Goal: Task Accomplishment & Management: Manage account settings

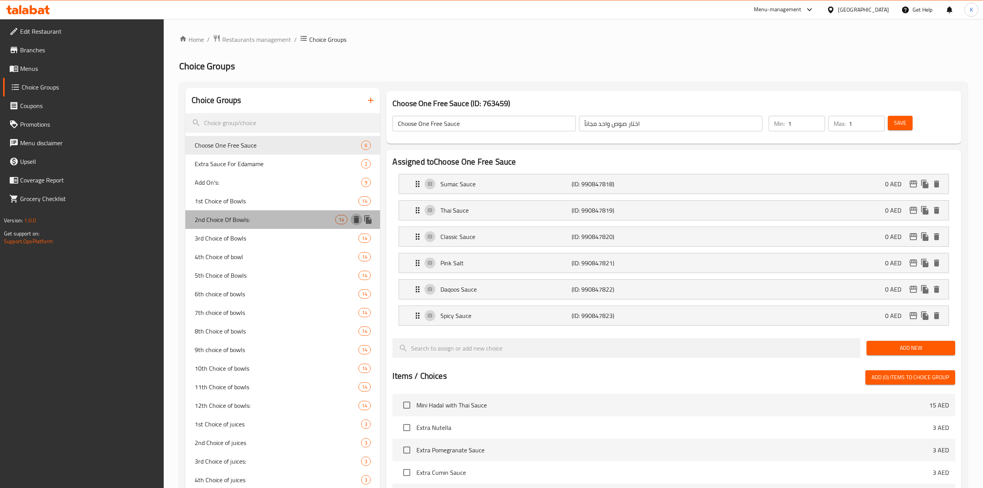
click at [356, 221] on icon "delete" at bounding box center [356, 219] width 5 height 7
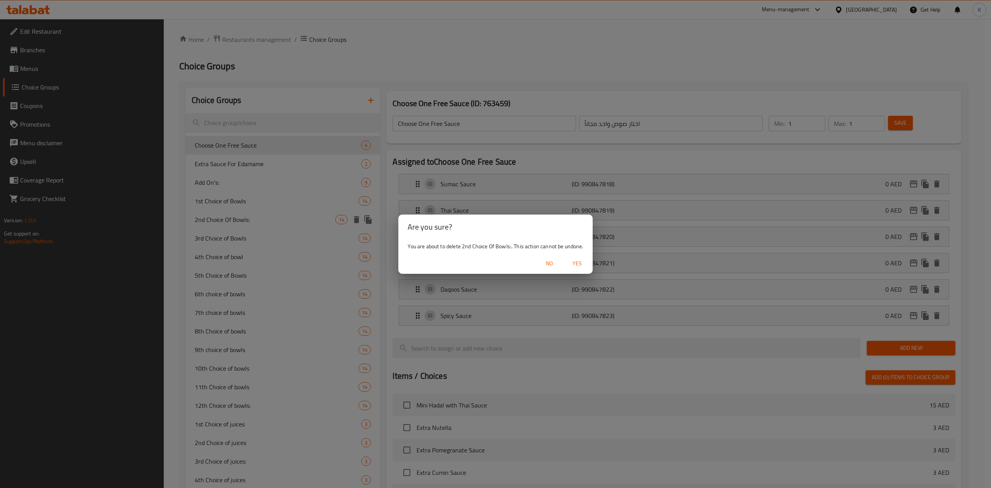
click at [578, 265] on span "Yes" at bounding box center [577, 264] width 19 height 10
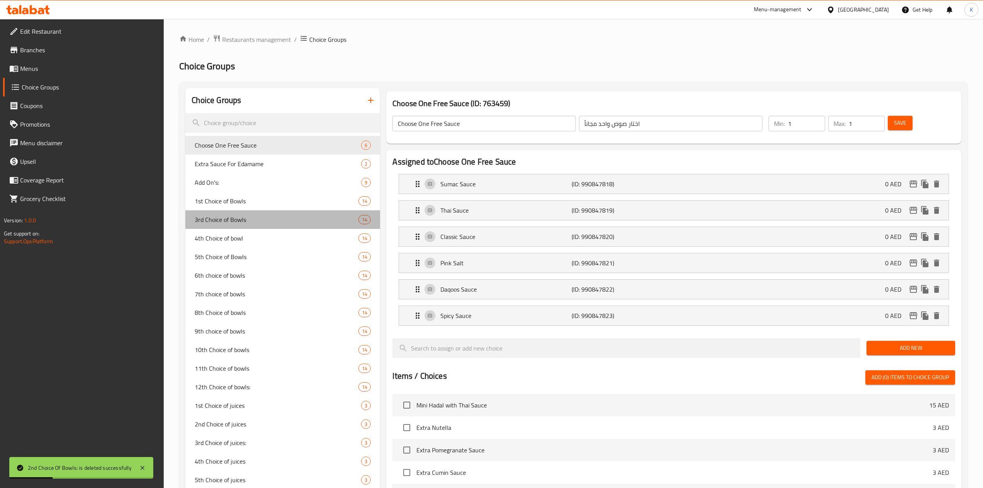
click at [259, 219] on span "3rd Choice of Bowls" at bounding box center [277, 219] width 164 height 9
type input "3rd Choice of Bowls"
type input "الاختيار الثالث من العلب"
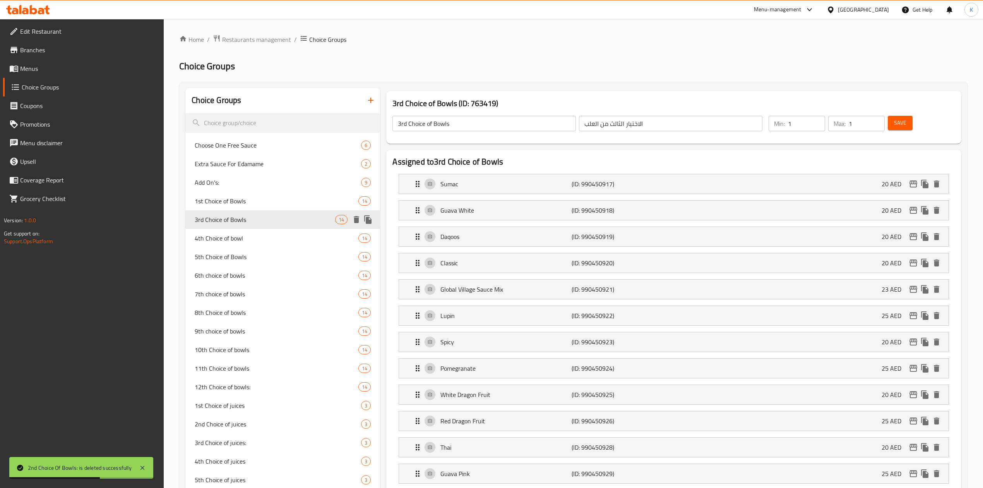
click at [357, 221] on icon "delete" at bounding box center [356, 219] width 5 height 7
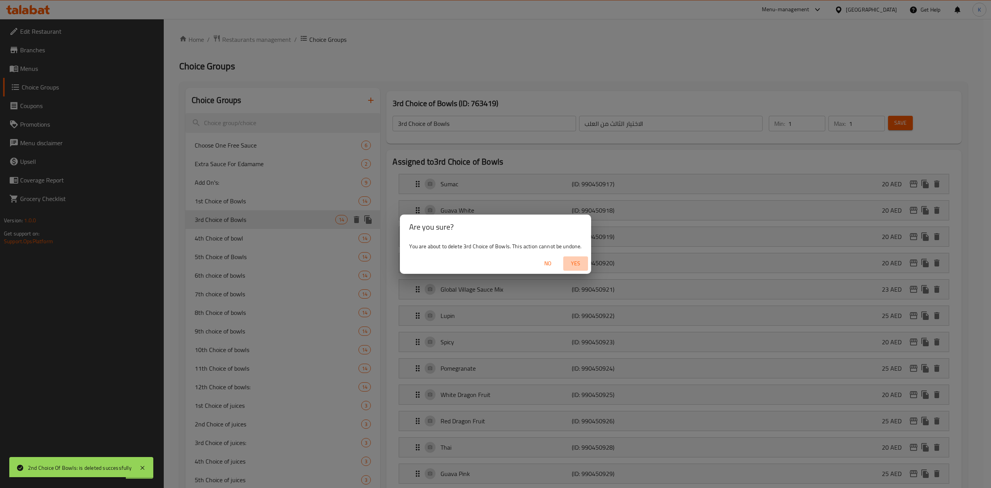
click at [573, 262] on span "Yes" at bounding box center [575, 264] width 19 height 10
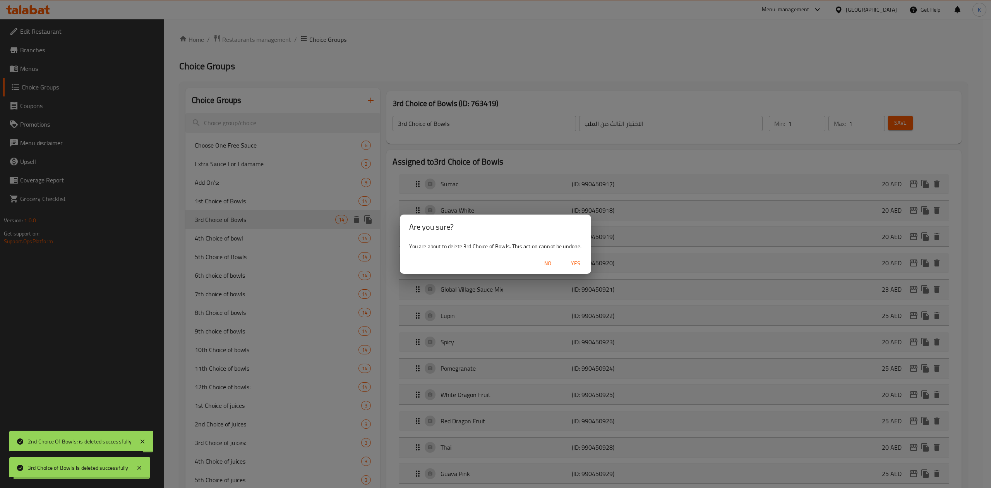
type input "Choose One Free Sauce"
type input "اختار صوص واحد مجاناً"
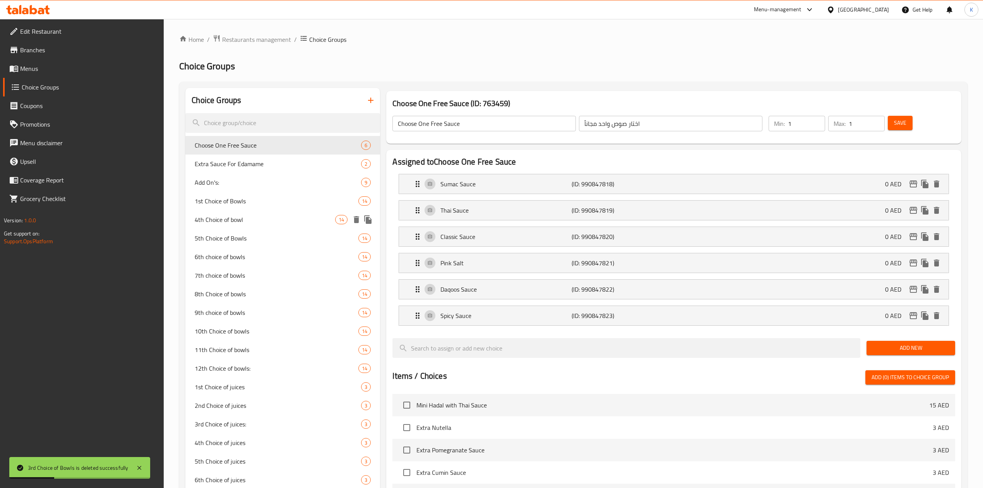
click at [356, 219] on icon "delete" at bounding box center [356, 219] width 5 height 7
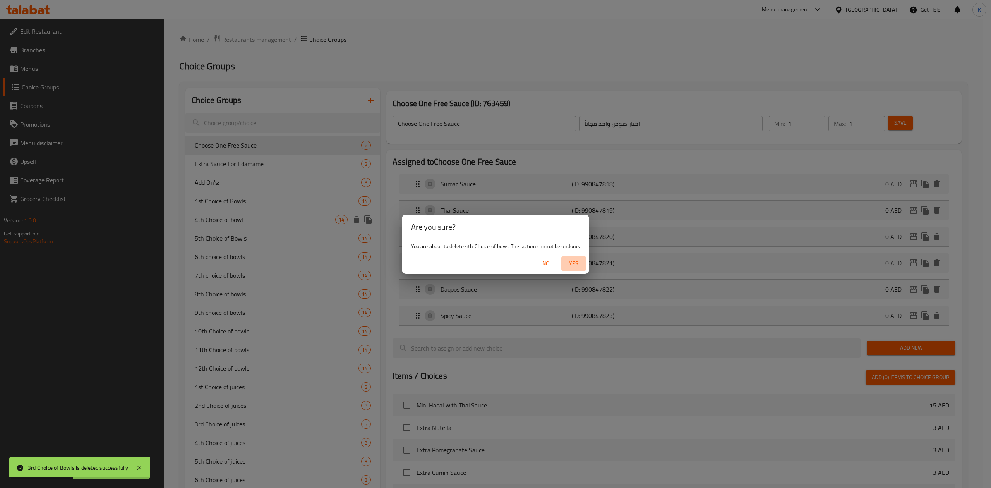
click at [573, 262] on span "Yes" at bounding box center [573, 264] width 19 height 10
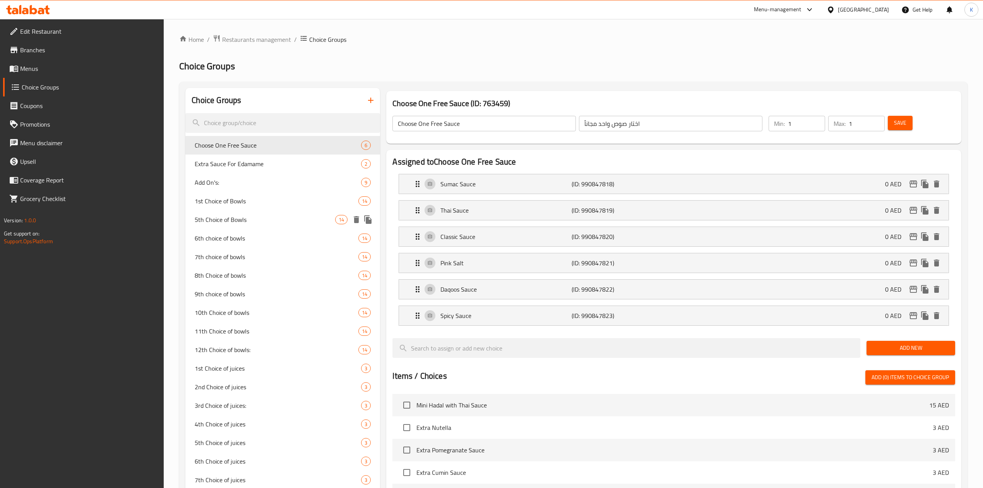
click at [356, 219] on icon "delete" at bounding box center [356, 219] width 5 height 7
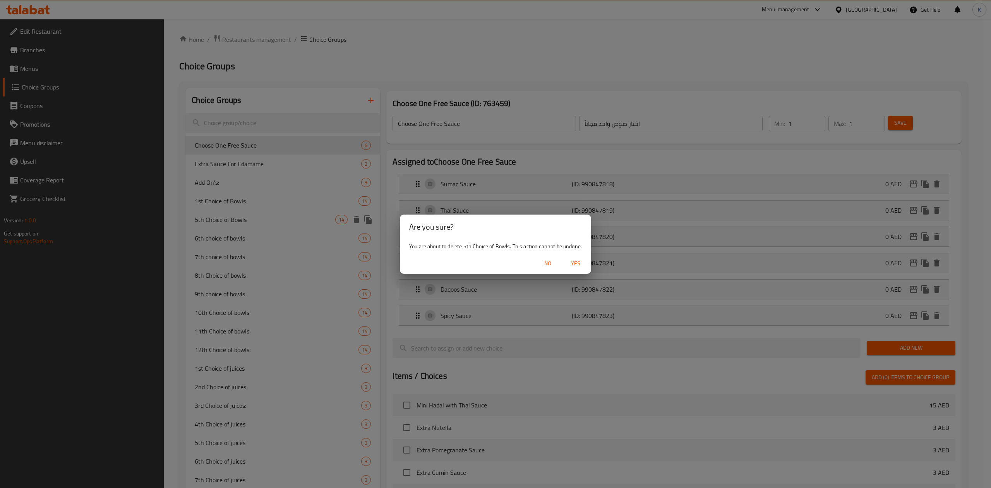
click at [575, 265] on span "Yes" at bounding box center [575, 264] width 19 height 10
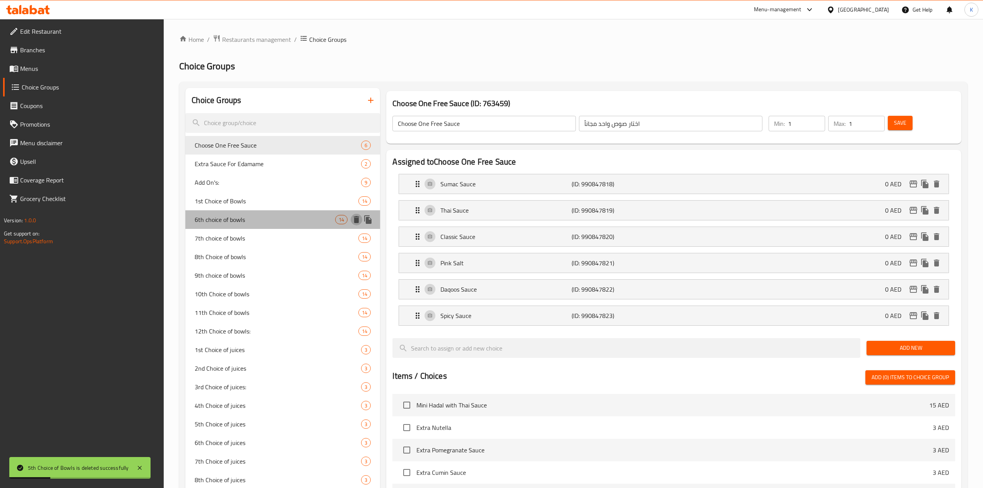
click at [357, 220] on icon "delete" at bounding box center [356, 219] width 5 height 7
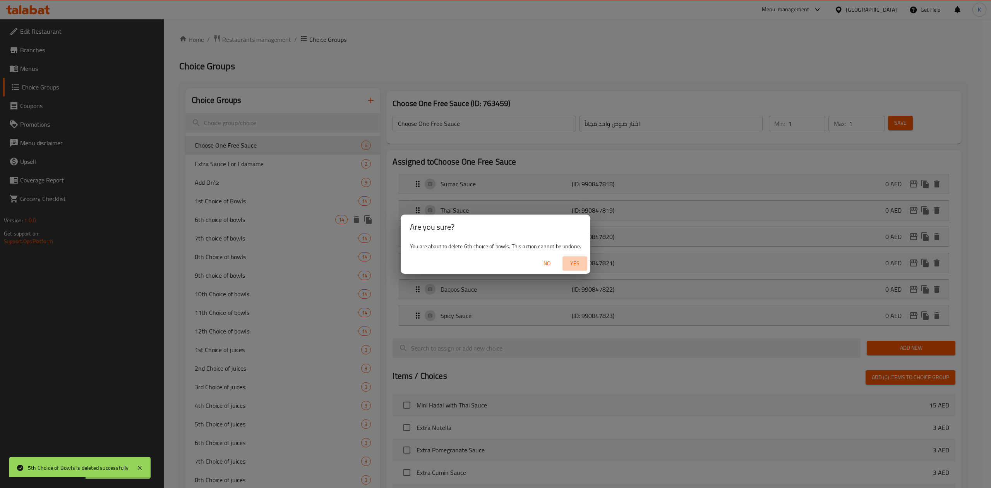
click at [579, 265] on span "Yes" at bounding box center [574, 264] width 19 height 10
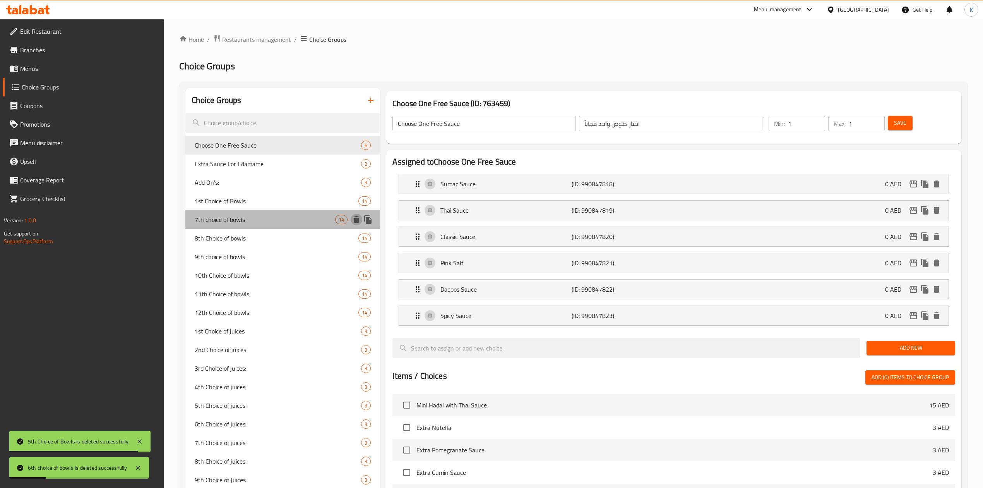
click at [358, 221] on icon "delete" at bounding box center [356, 219] width 5 height 7
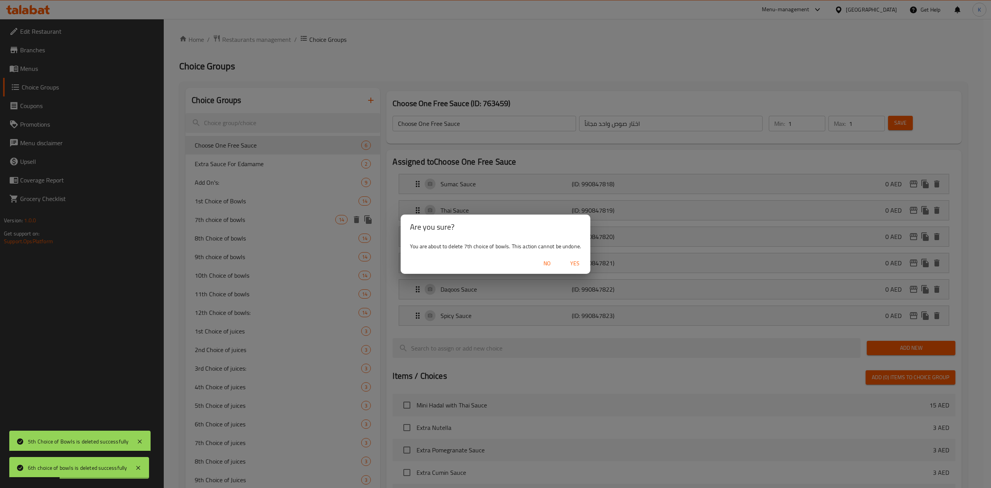
click at [578, 264] on span "Yes" at bounding box center [574, 264] width 19 height 10
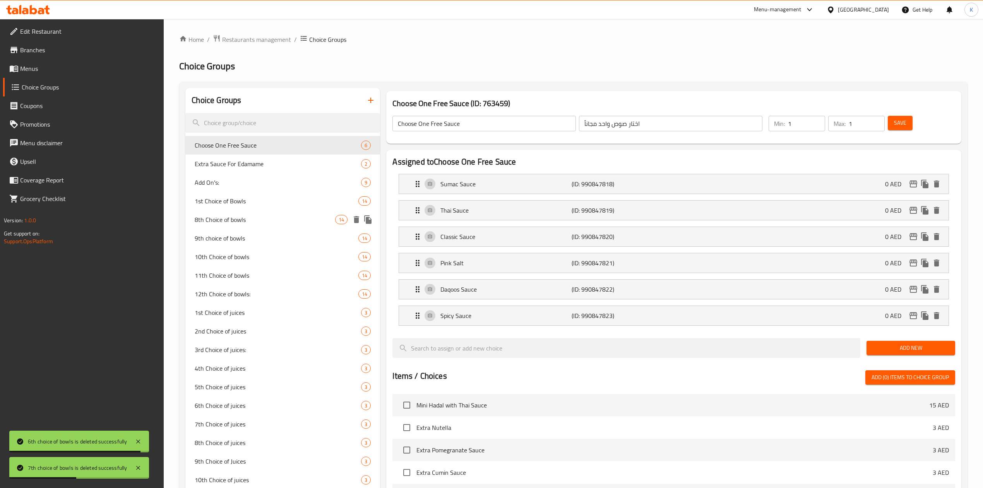
click at [358, 221] on icon "delete" at bounding box center [356, 219] width 5 height 7
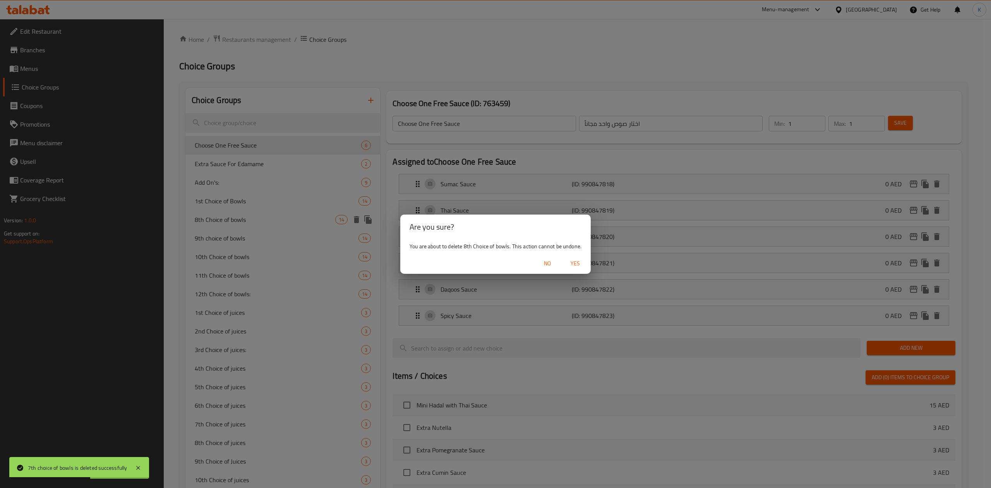
click at [573, 262] on span "Yes" at bounding box center [575, 264] width 19 height 10
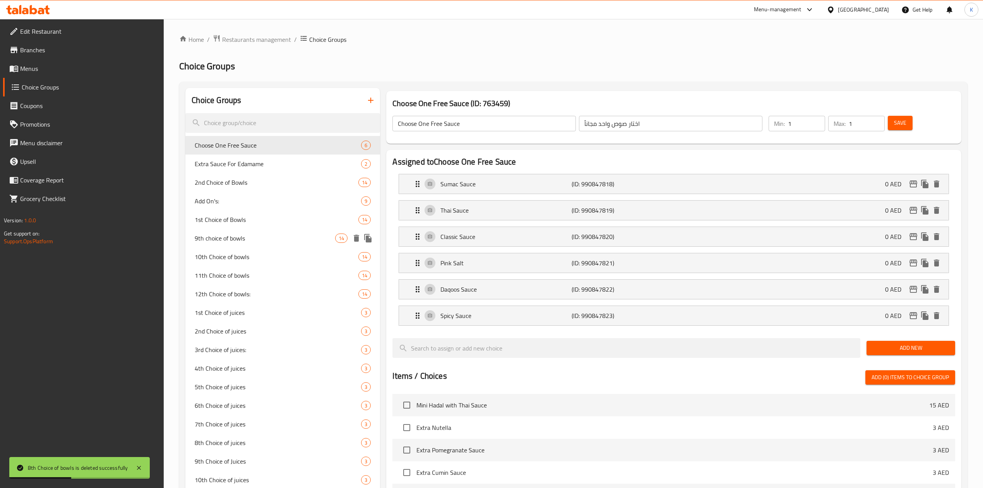
click at [358, 238] on icon "delete" at bounding box center [356, 238] width 5 height 7
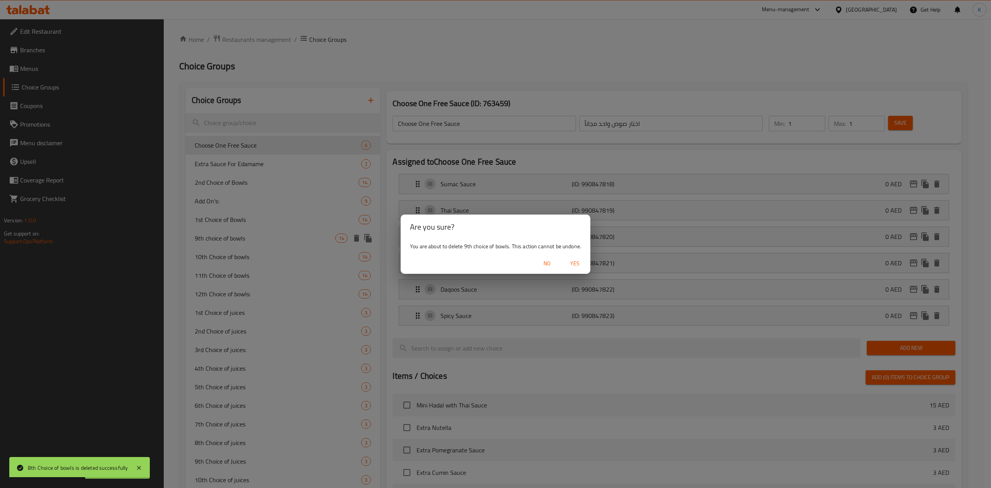
click at [577, 264] on span "Yes" at bounding box center [574, 264] width 19 height 10
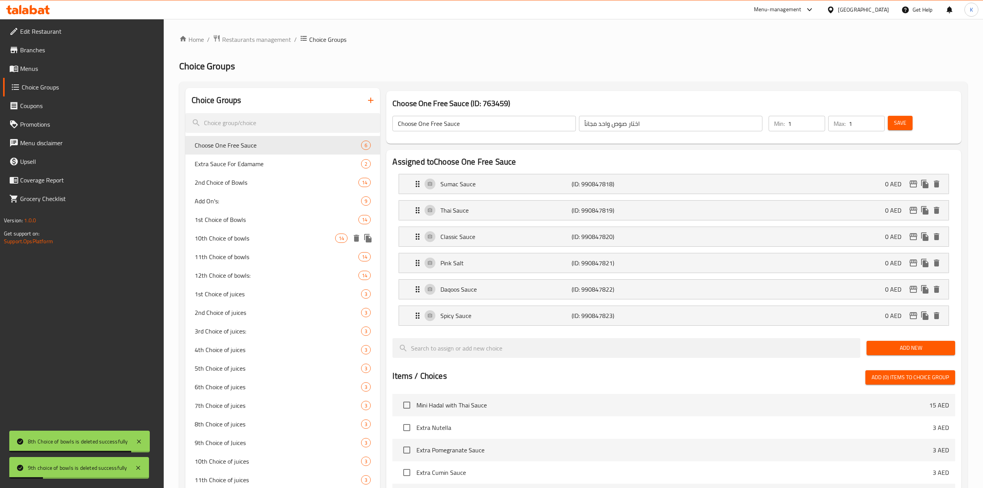
click at [354, 237] on icon "delete" at bounding box center [356, 237] width 9 height 9
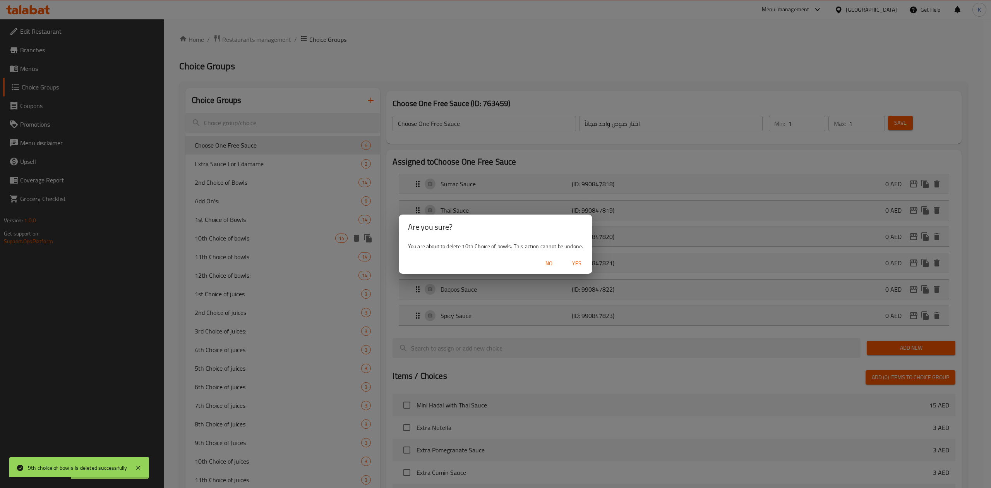
click at [575, 266] on span "Yes" at bounding box center [576, 264] width 19 height 10
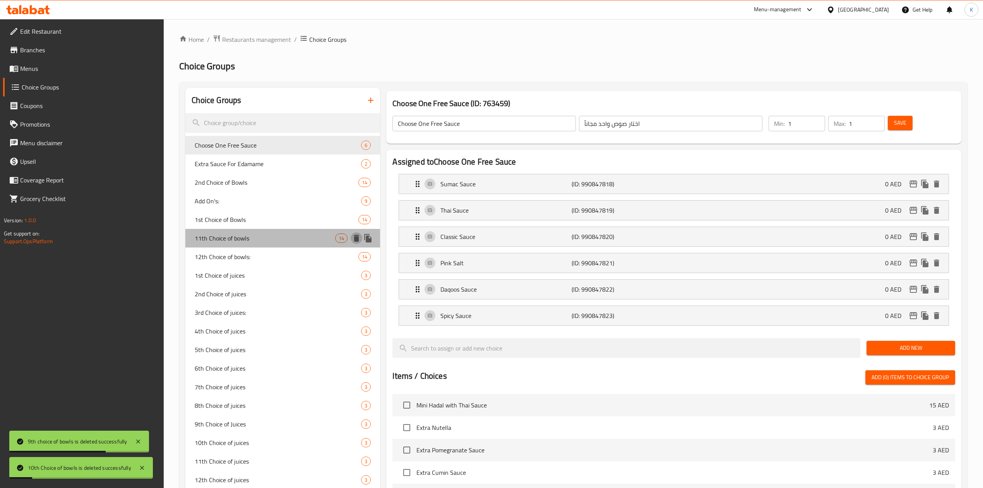
click at [358, 237] on icon "delete" at bounding box center [356, 238] width 5 height 7
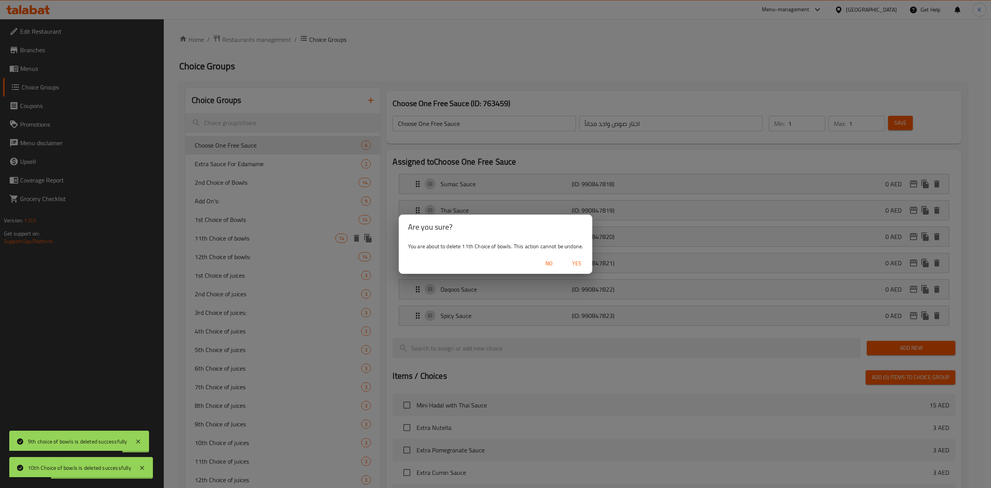
click at [578, 265] on span "Yes" at bounding box center [576, 264] width 19 height 10
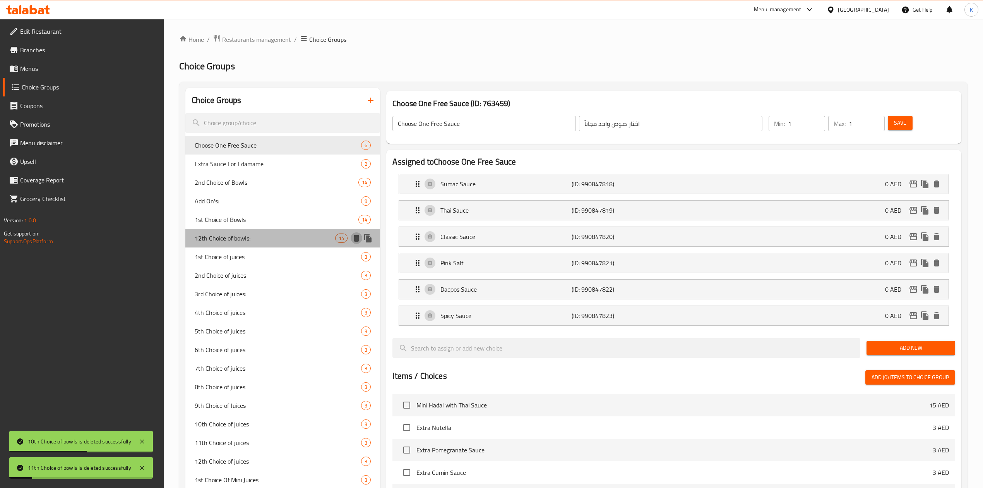
click at [357, 240] on icon "delete" at bounding box center [356, 238] width 5 height 7
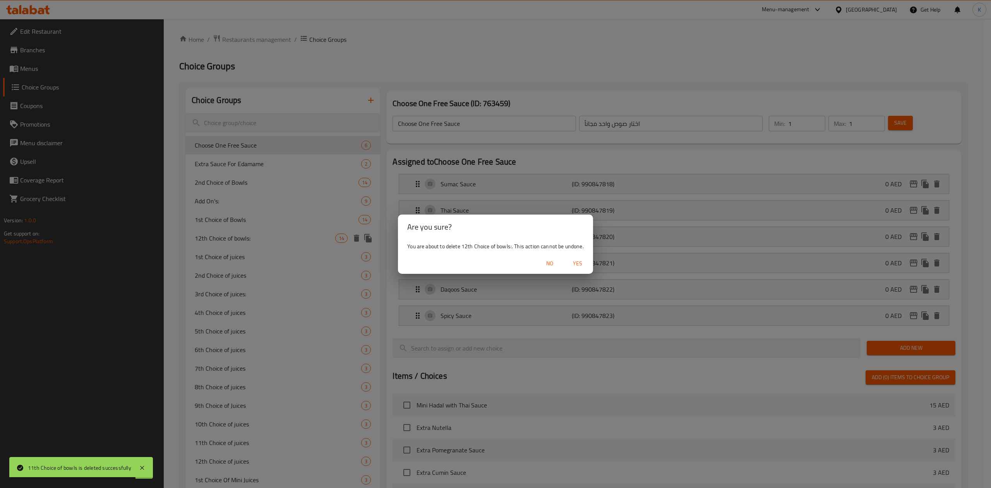
click at [570, 262] on span "Yes" at bounding box center [577, 264] width 19 height 10
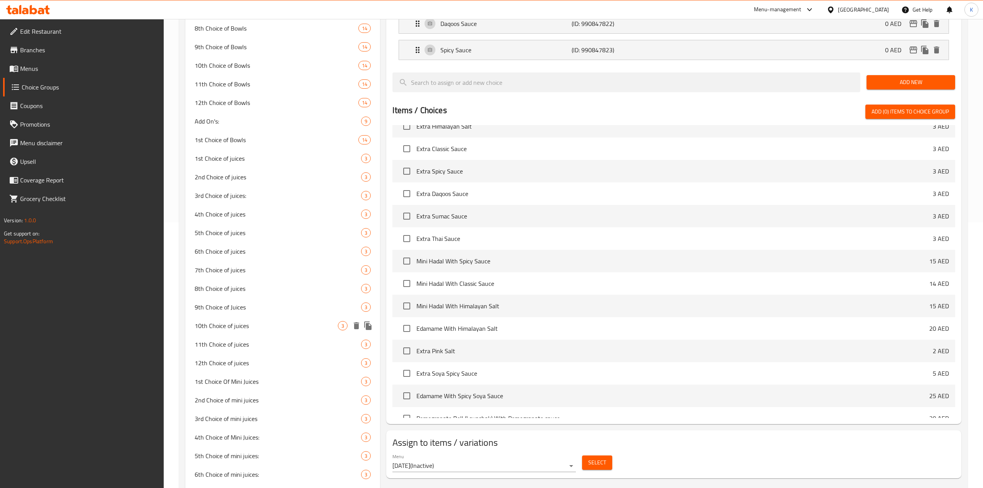
scroll to position [310, 0]
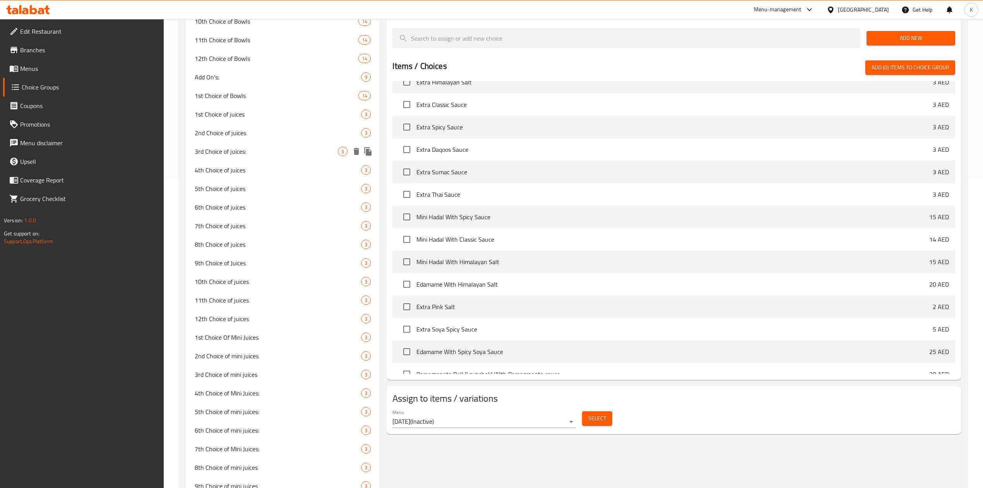
click at [356, 151] on icon "delete" at bounding box center [356, 151] width 5 height 7
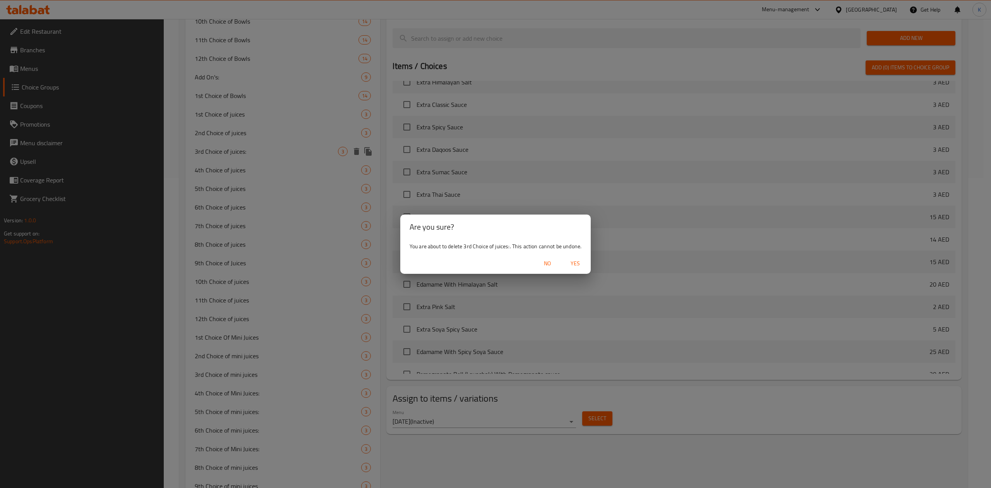
click at [575, 262] on span "Yes" at bounding box center [575, 264] width 19 height 10
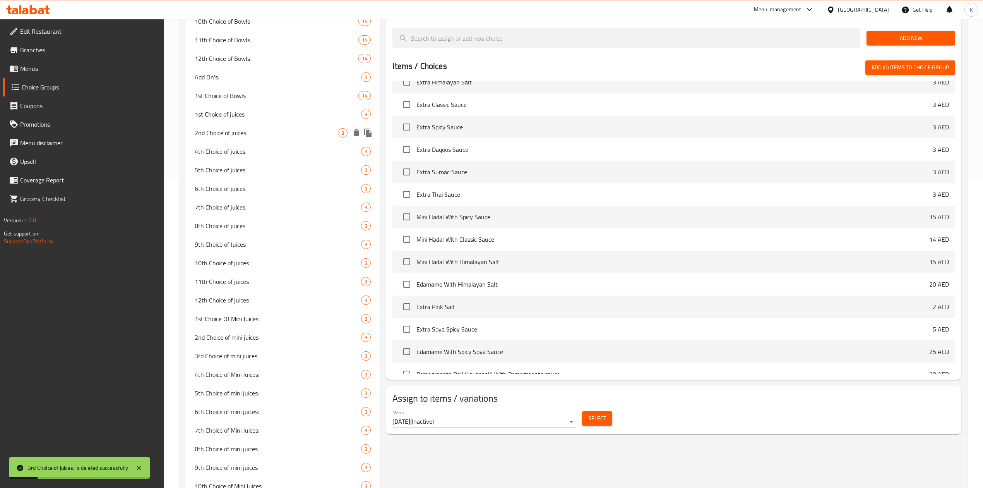
click at [356, 135] on icon "delete" at bounding box center [356, 132] width 5 height 7
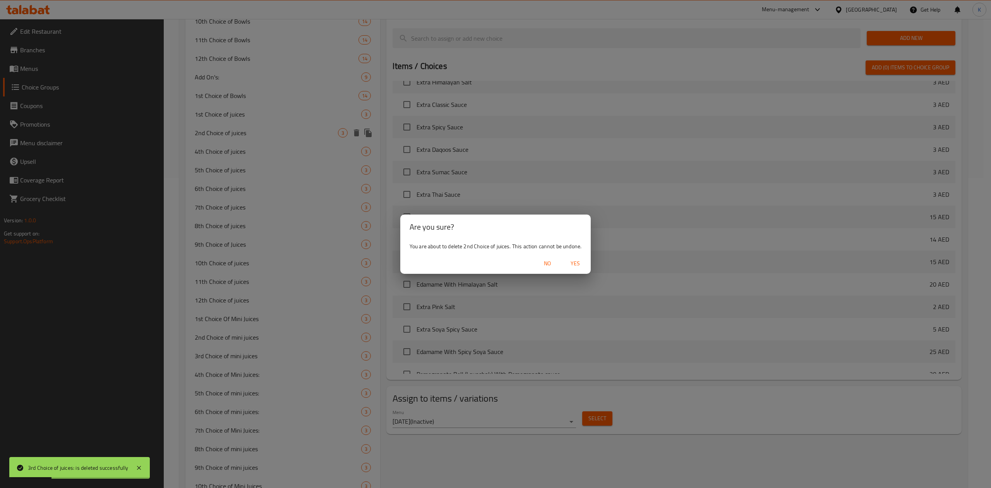
click at [578, 263] on span "Yes" at bounding box center [575, 264] width 19 height 10
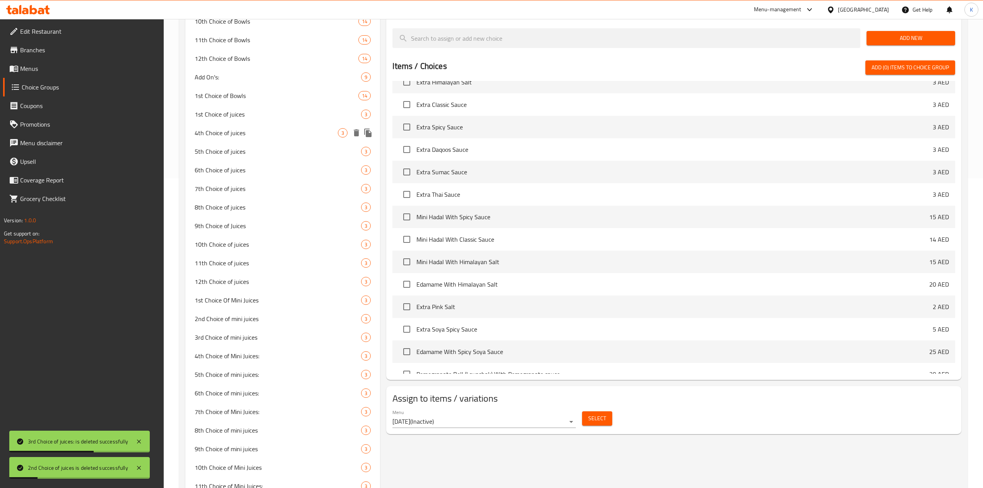
click at [353, 134] on icon "delete" at bounding box center [356, 132] width 9 height 9
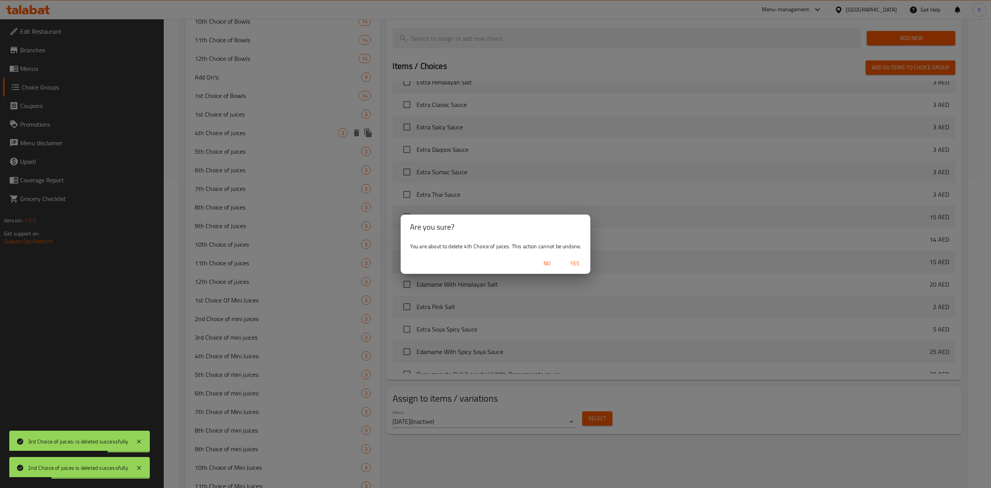
click at [576, 264] on span "Yes" at bounding box center [574, 264] width 19 height 10
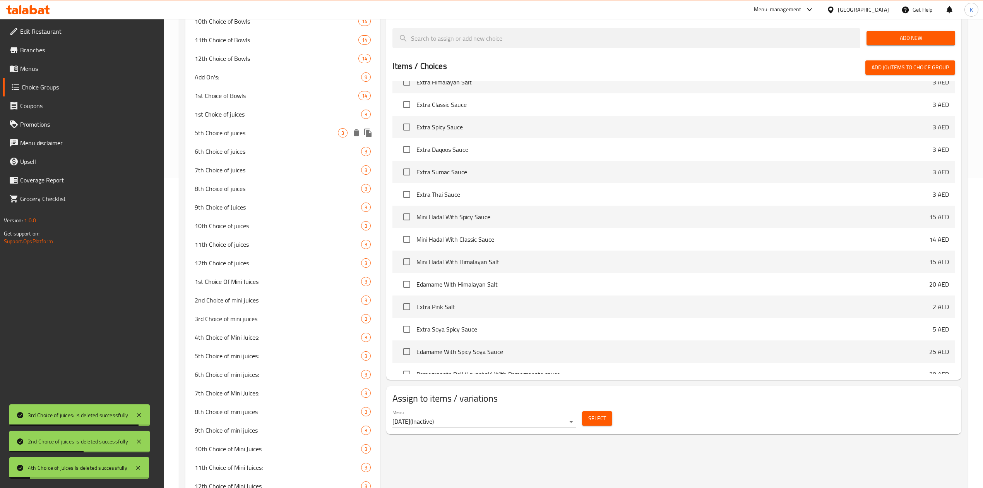
click at [358, 134] on icon "delete" at bounding box center [356, 132] width 5 height 7
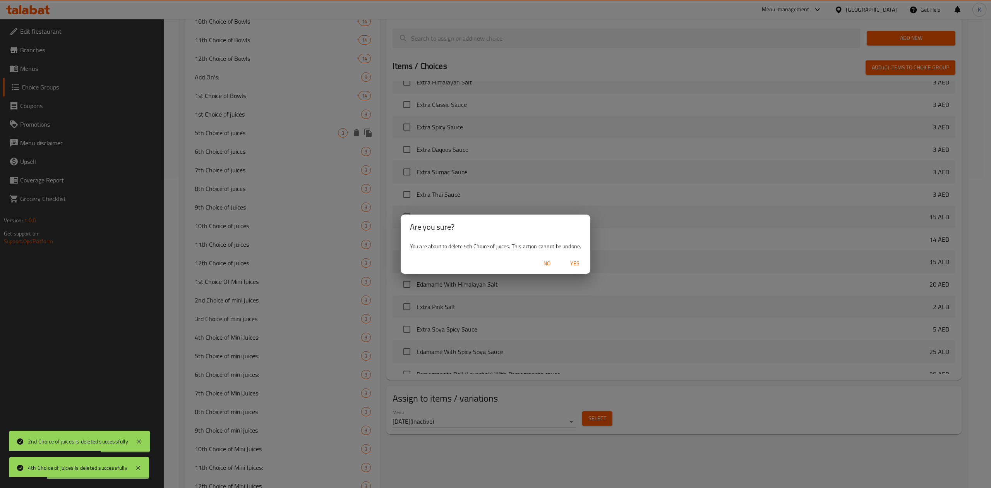
click at [575, 264] on span "Yes" at bounding box center [574, 264] width 19 height 10
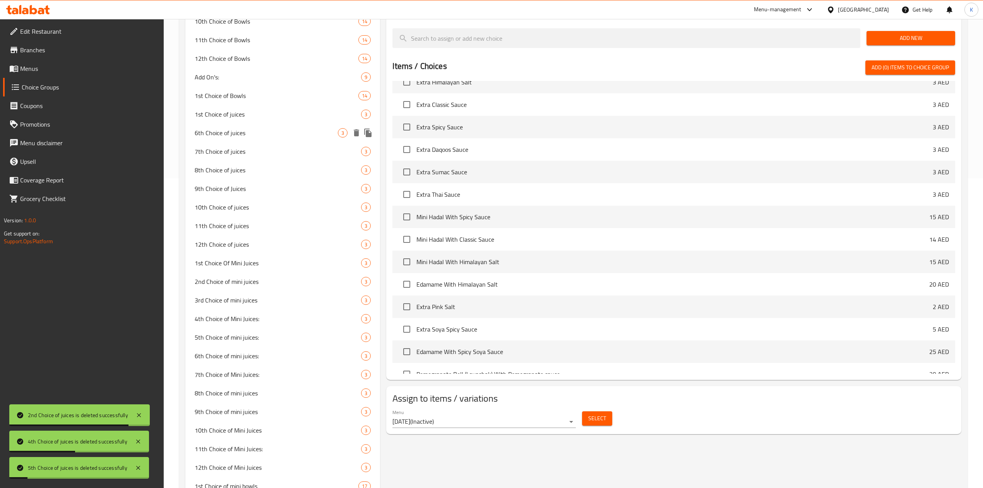
click at [356, 136] on icon "delete" at bounding box center [356, 132] width 5 height 7
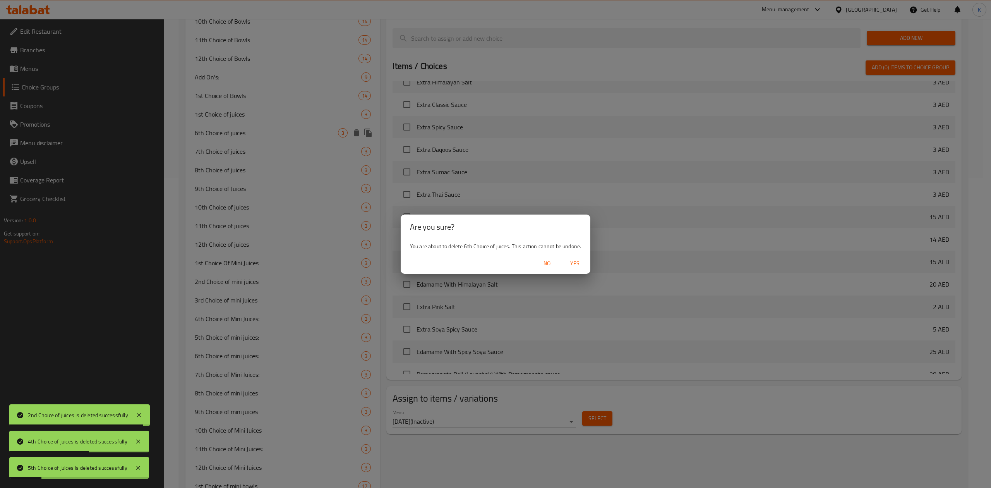
click at [572, 262] on span "Yes" at bounding box center [574, 264] width 19 height 10
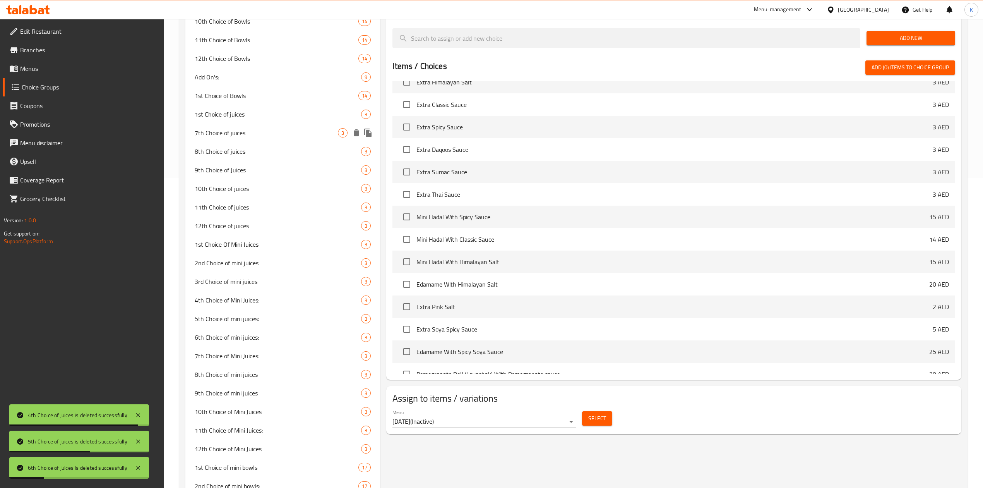
click at [355, 137] on icon "delete" at bounding box center [356, 132] width 9 height 9
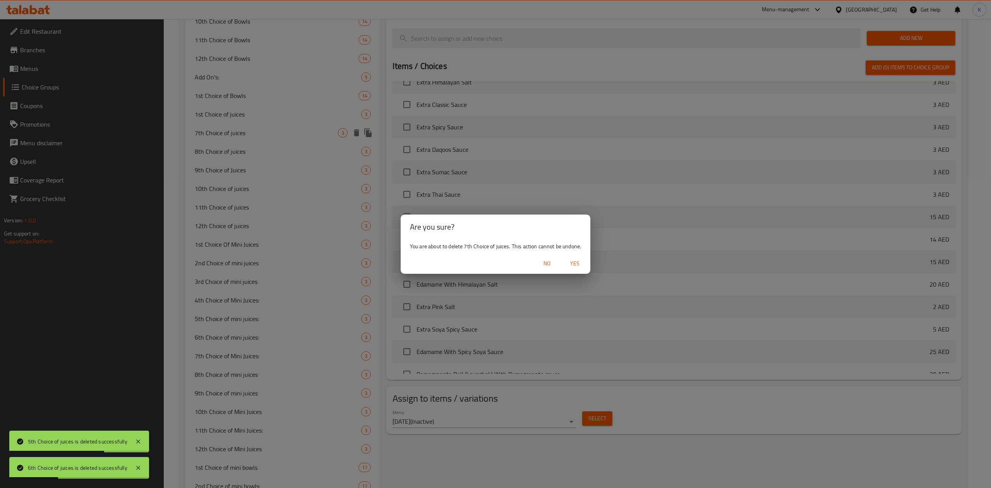
click at [569, 262] on span "Yes" at bounding box center [574, 264] width 19 height 10
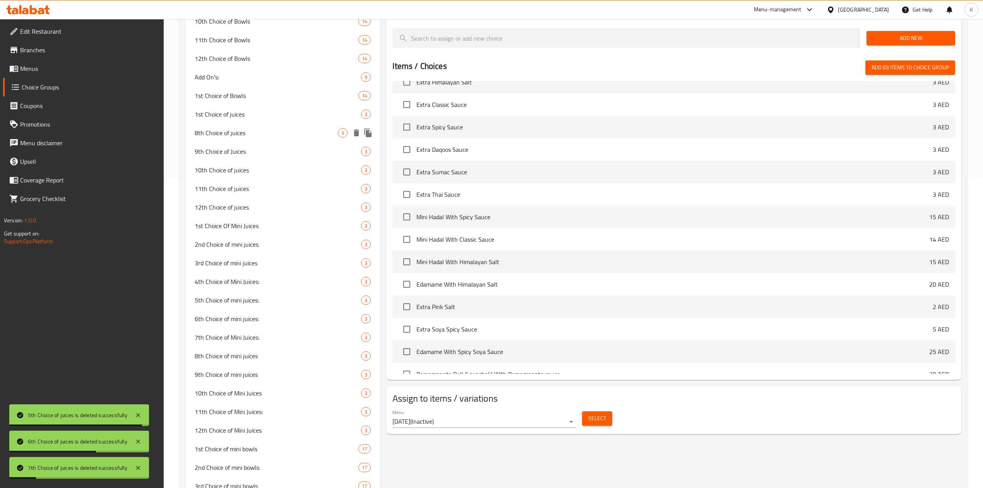
click at [356, 134] on icon "delete" at bounding box center [356, 132] width 5 height 7
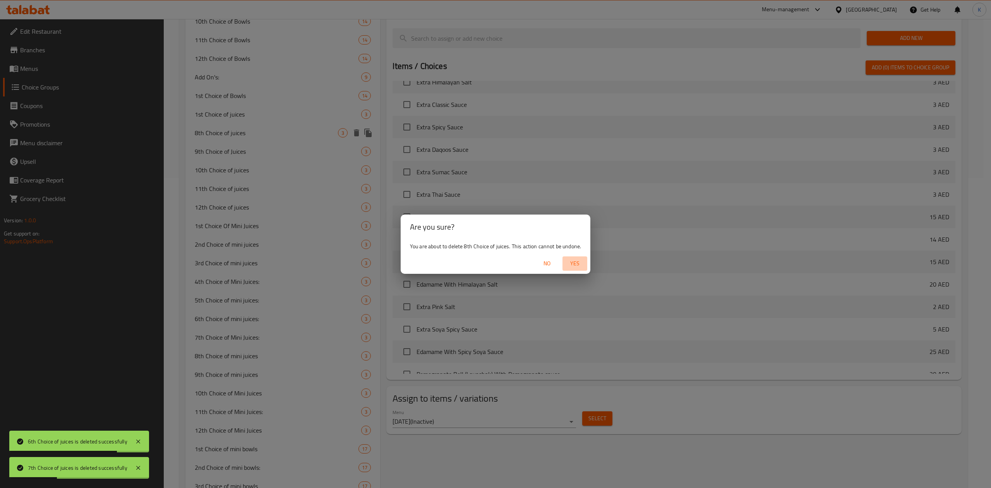
click at [574, 260] on span "Yes" at bounding box center [574, 264] width 19 height 10
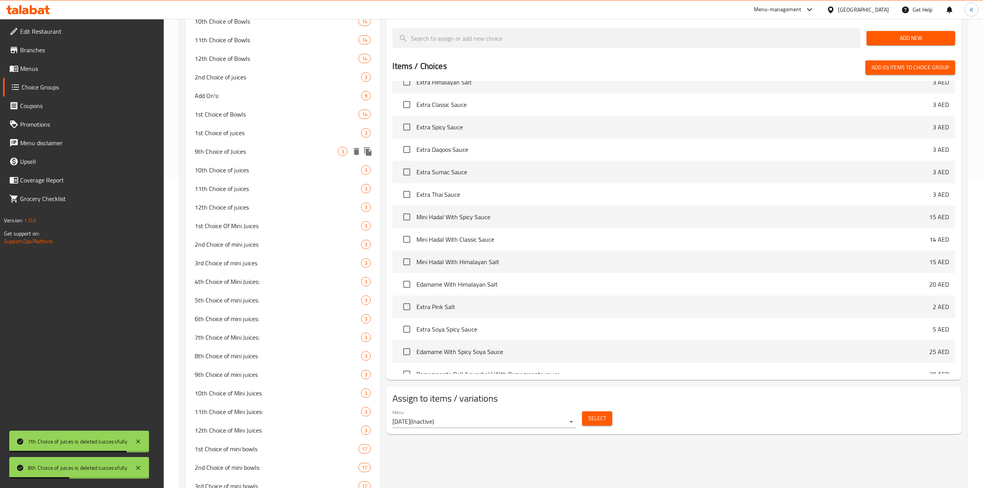
click at [358, 155] on icon "delete" at bounding box center [356, 151] width 9 height 9
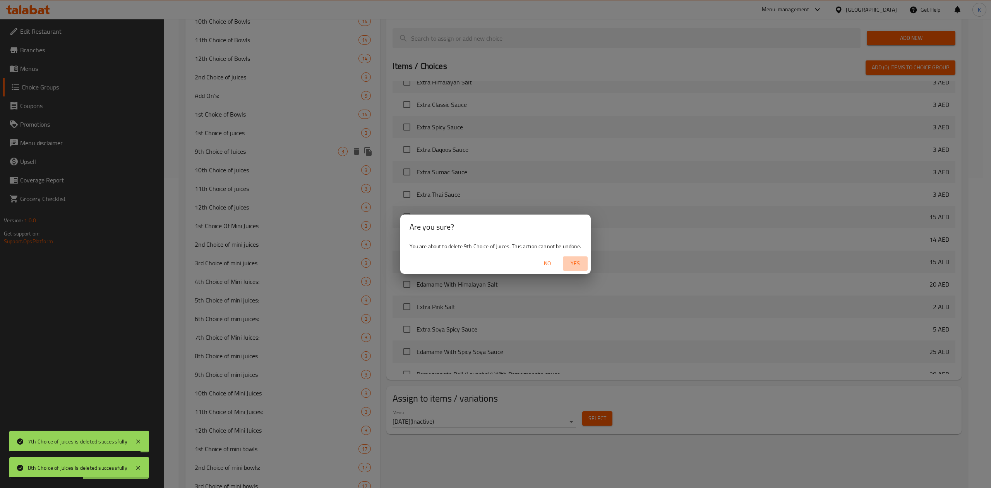
click at [575, 266] on span "Yes" at bounding box center [575, 264] width 19 height 10
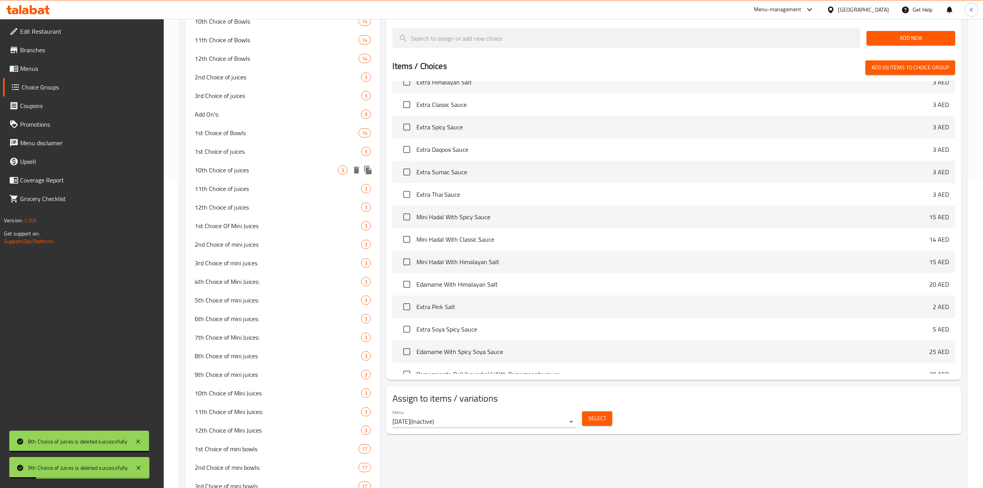
click at [358, 171] on icon "delete" at bounding box center [356, 169] width 5 height 7
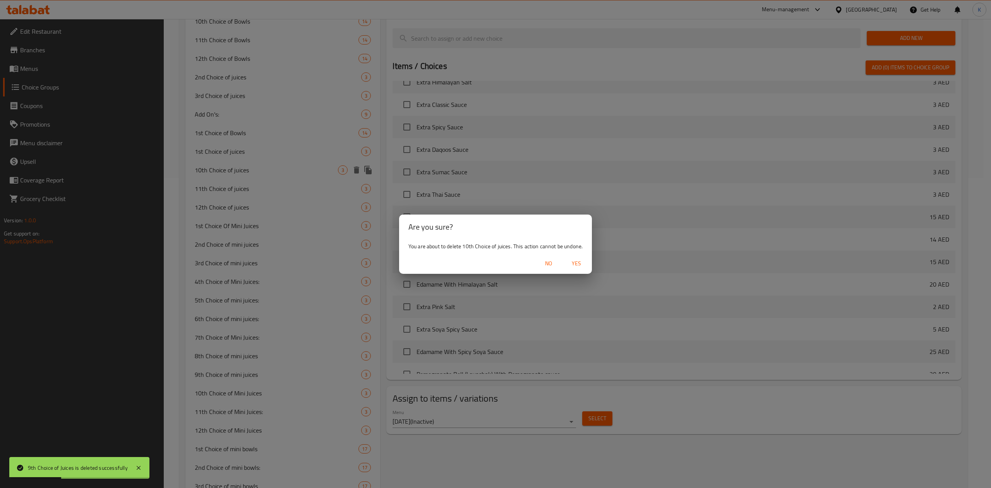
click at [574, 262] on span "Yes" at bounding box center [576, 264] width 19 height 10
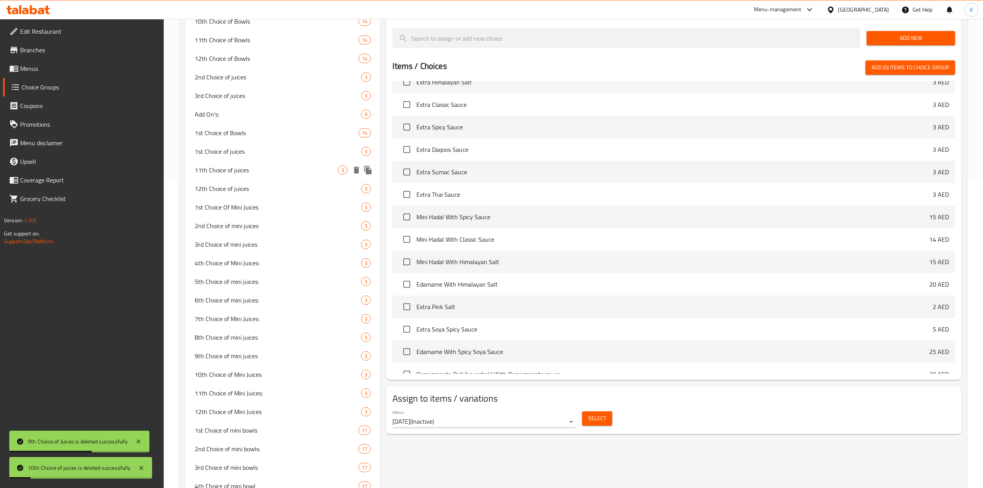
click at [357, 170] on icon "delete" at bounding box center [356, 169] width 5 height 7
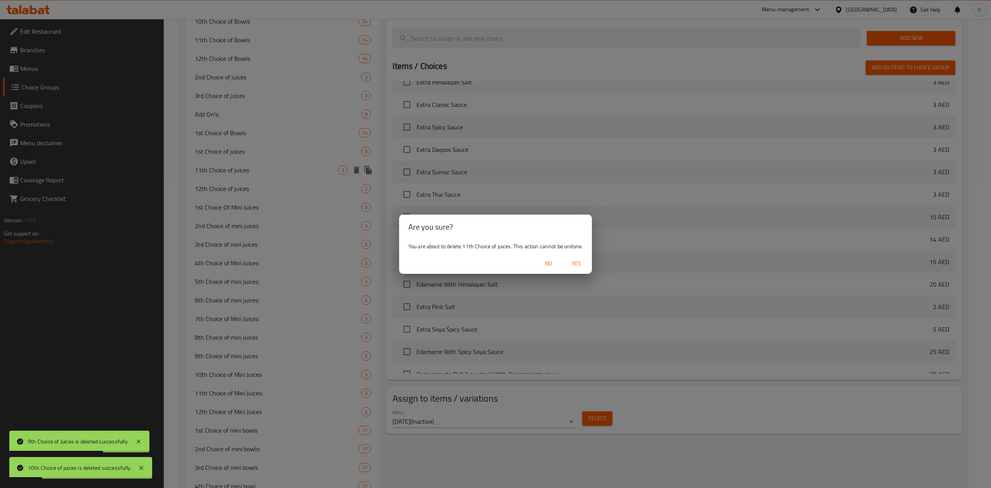
click at [577, 266] on span "Yes" at bounding box center [576, 264] width 19 height 10
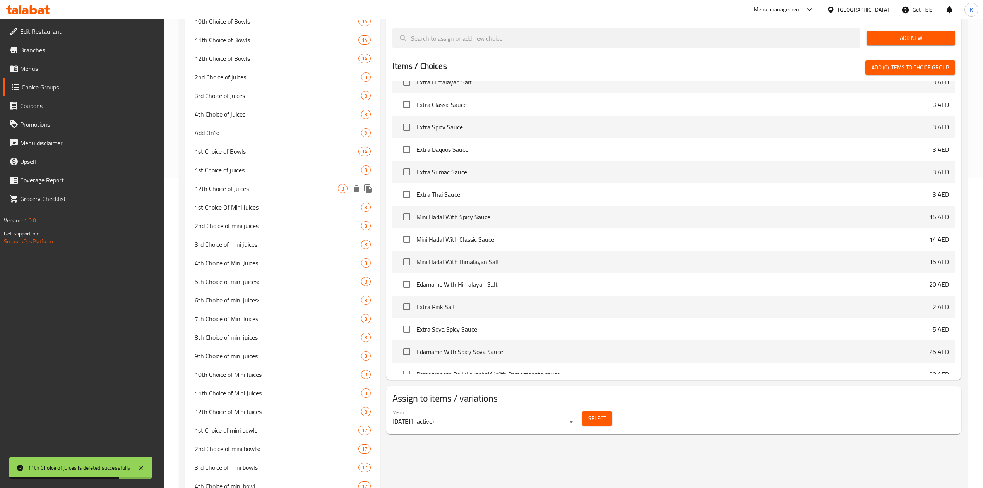
click at [356, 188] on icon "delete" at bounding box center [356, 188] width 5 height 7
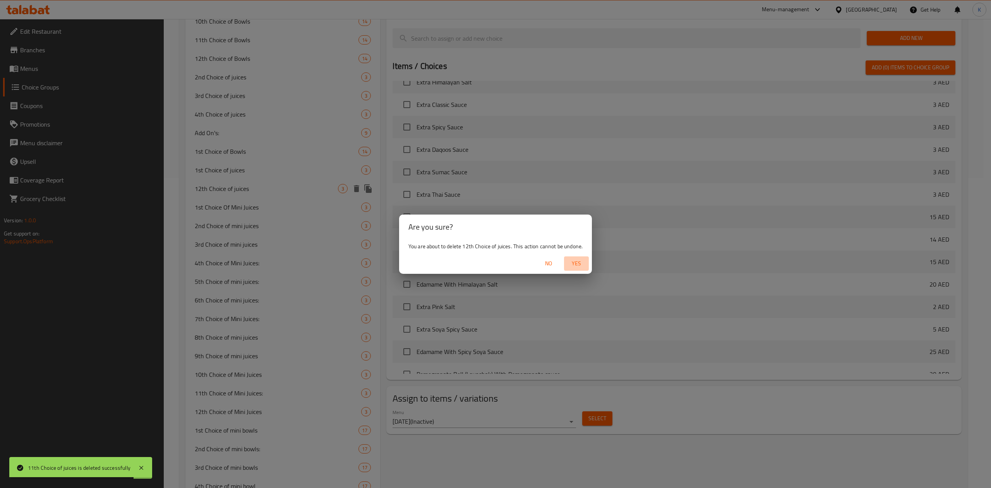
click at [578, 261] on span "Yes" at bounding box center [576, 264] width 19 height 10
